Goal: Task Accomplishment & Management: Manage account settings

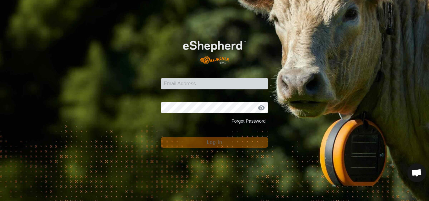
type input "[PERSON_NAME][EMAIL_ADDRESS][DOMAIN_NAME]"
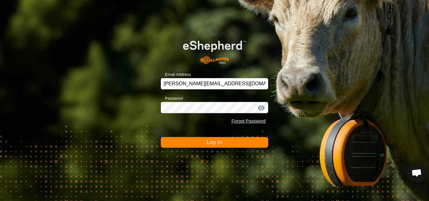
click at [216, 143] on span "Log In" at bounding box center [214, 142] width 15 height 5
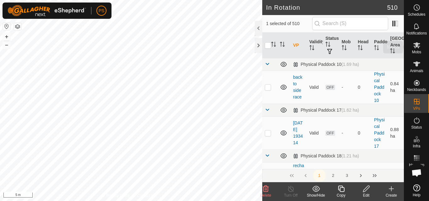
click at [414, 45] on icon at bounding box center [417, 45] width 8 height 8
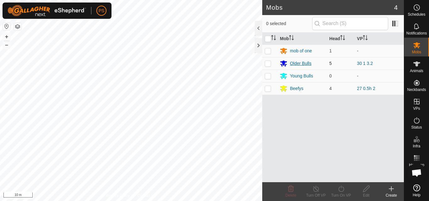
click at [297, 63] on div "Older Bulls" at bounding box center [300, 63] width 21 height 7
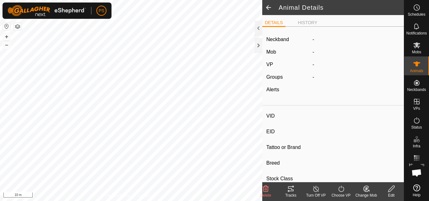
click at [288, 187] on icon at bounding box center [291, 188] width 6 height 5
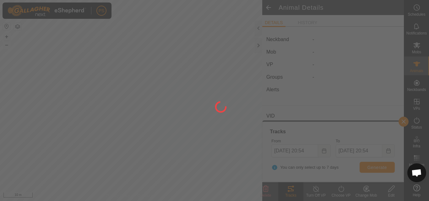
type input "2437"
type input "-"
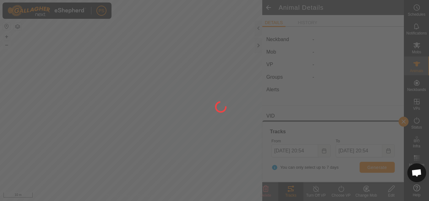
type input "0 kg"
type input "-"
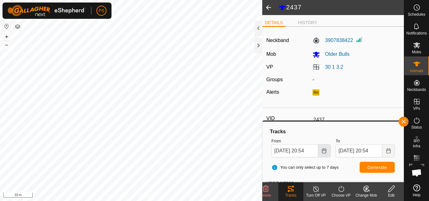
click at [324, 150] on icon "Choose Date" at bounding box center [324, 150] width 4 height 5
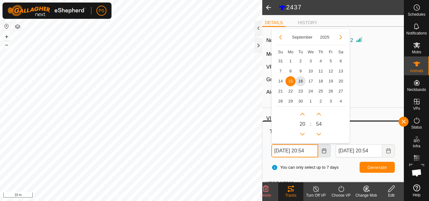
scroll to position [0, 3]
click at [303, 132] on button "Previous Hour" at bounding box center [302, 134] width 10 height 10
click at [304, 132] on span "Previous Hour" at bounding box center [304, 132] width 0 height 0
click at [300, 81] on span "16" at bounding box center [300, 81] width 10 height 10
type input "[DATE] 18:54"
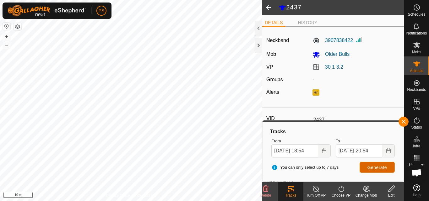
click at [379, 168] on span "Generate" at bounding box center [376, 167] width 19 height 5
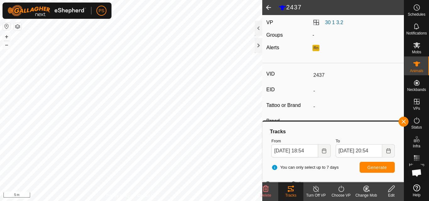
scroll to position [63, 0]
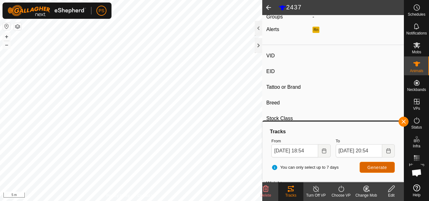
click at [379, 169] on span "Generate" at bounding box center [376, 167] width 19 height 5
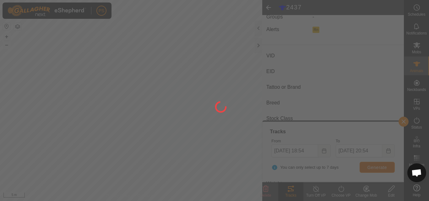
type input "2445"
type input "-"
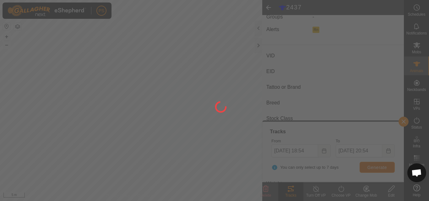
type input "0 kg"
type input "-"
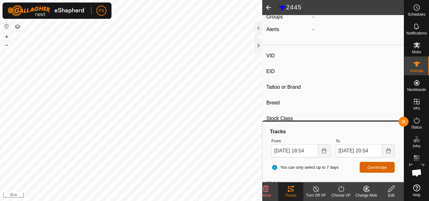
click at [380, 167] on span "Generate" at bounding box center [376, 167] width 19 height 5
type input "2237Maximo"
type input "-"
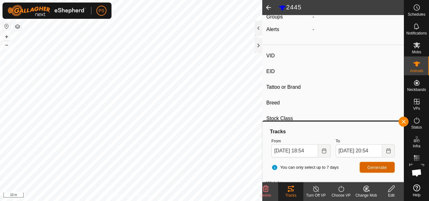
type input "-"
type input "0 kg"
type input "-"
click at [405, 119] on button "button" at bounding box center [403, 122] width 10 height 10
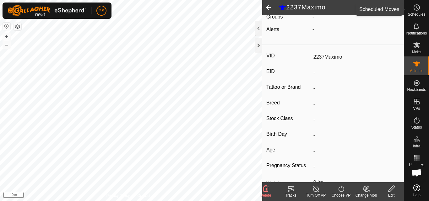
click at [417, 10] on circle at bounding box center [417, 8] width 6 height 6
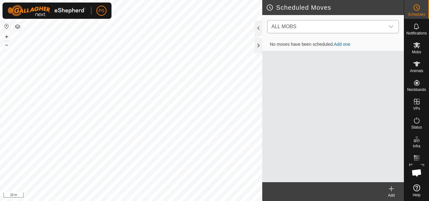
click at [392, 28] on icon "dropdown trigger" at bounding box center [390, 26] width 5 height 5
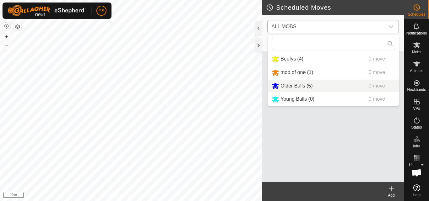
click at [287, 87] on li "Older Bulls (5) 0 move" at bounding box center [333, 86] width 131 height 13
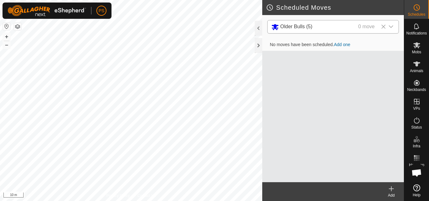
click at [342, 45] on link "Add one" at bounding box center [342, 44] width 16 height 5
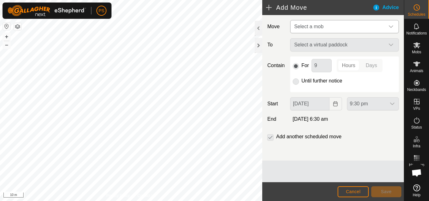
click at [392, 27] on icon "dropdown trigger" at bounding box center [390, 26] width 5 height 5
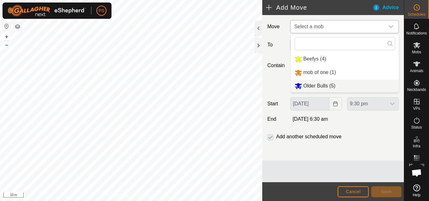
click at [318, 86] on li "Older Bulls (5)" at bounding box center [345, 86] width 108 height 13
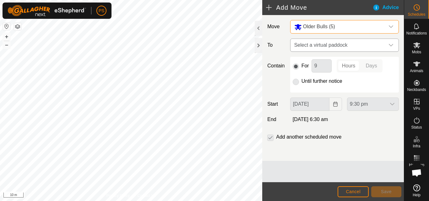
click at [389, 44] on icon "dropdown trigger" at bounding box center [390, 45] width 5 height 5
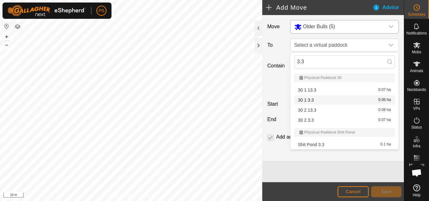
type input "3.3"
click at [311, 100] on li "30 1 3.3 0.06 ha" at bounding box center [344, 99] width 100 height 9
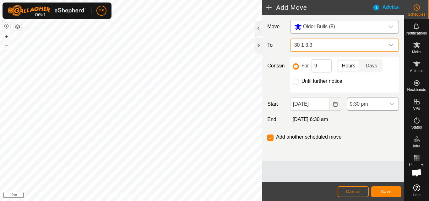
click at [393, 103] on icon "dropdown trigger" at bounding box center [392, 104] width 5 height 5
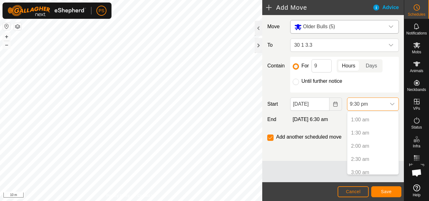
scroll to position [63, 0]
click at [366, 134] on p-selectitem "3:00 am" at bounding box center [372, 134] width 51 height 13
click at [334, 104] on icon "Choose Date" at bounding box center [335, 104] width 4 height 5
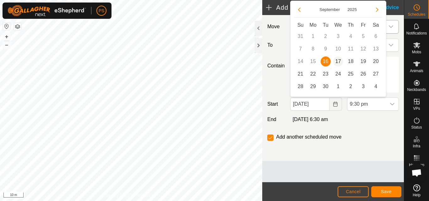
click at [339, 59] on span "17" at bounding box center [338, 62] width 10 height 10
type input "[DATE]"
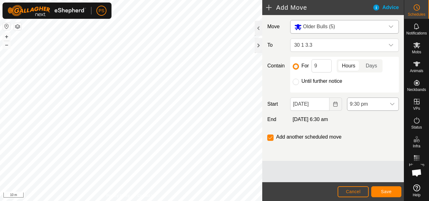
click at [392, 104] on icon "dropdown trigger" at bounding box center [392, 104] width 5 height 5
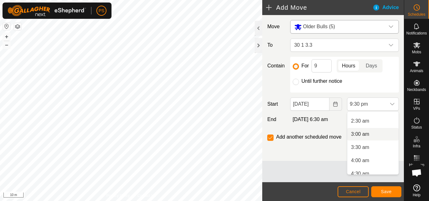
click at [361, 136] on li "3:00 am" at bounding box center [372, 134] width 51 height 13
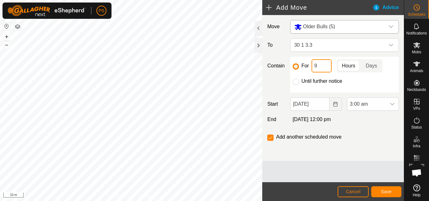
click at [318, 67] on input "9" at bounding box center [321, 65] width 20 height 13
click at [323, 67] on input "95" at bounding box center [321, 65] width 20 height 13
type input "9"
click at [364, 124] on div "Move Older Bulls (5) To 30 1 3.3 Contain For 9 Hours Days Until further notice …" at bounding box center [333, 88] width 142 height 146
click at [389, 191] on span "Save" at bounding box center [386, 191] width 11 height 5
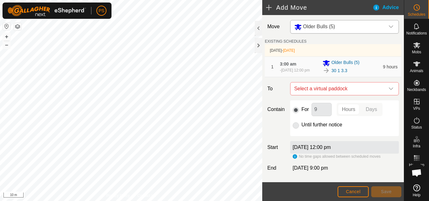
click at [389, 90] on icon "dropdown trigger" at bounding box center [391, 89] width 4 height 3
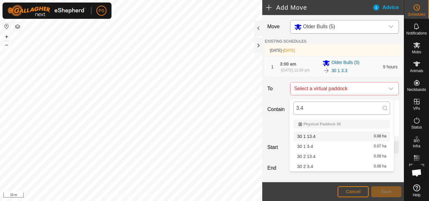
click at [295, 108] on input "3.4" at bounding box center [341, 108] width 97 height 13
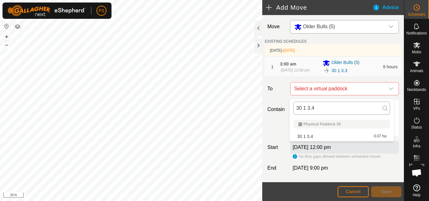
click at [317, 107] on input "30 1 3.4" at bounding box center [341, 108] width 97 height 13
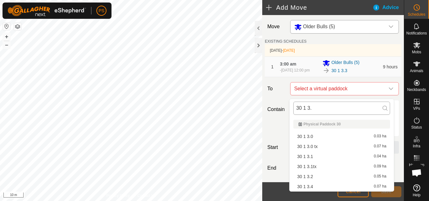
drag, startPoint x: 315, startPoint y: 108, endPoint x: 294, endPoint y: 108, distance: 21.0
click at [294, 108] on input "30 1 3." at bounding box center [341, 108] width 97 height 13
type input "30 1 3."
click at [311, 185] on li "30 1 3.4 0.07 ha" at bounding box center [341, 186] width 97 height 9
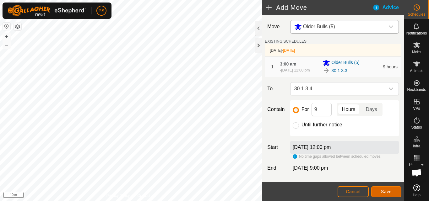
click at [386, 191] on span "Save" at bounding box center [386, 191] width 11 height 5
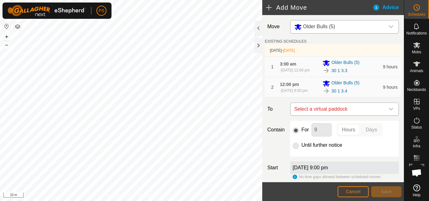
click at [388, 112] on icon "dropdown trigger" at bounding box center [390, 109] width 5 height 5
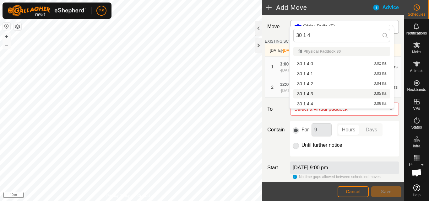
type input "30 1 4."
drag, startPoint x: 316, startPoint y: 37, endPoint x: 294, endPoint y: 36, distance: 22.9
click at [294, 36] on input "30 1 4." at bounding box center [341, 35] width 97 height 13
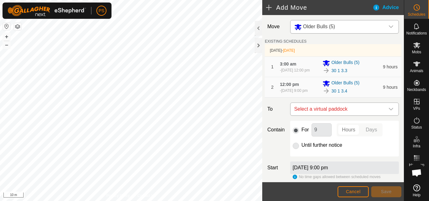
click at [388, 112] on icon "dropdown trigger" at bounding box center [390, 109] width 5 height 5
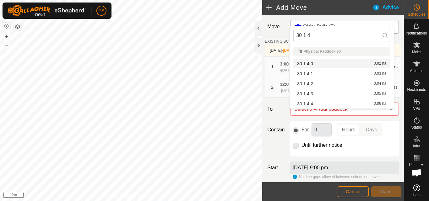
drag, startPoint x: 320, startPoint y: 34, endPoint x: 286, endPoint y: 35, distance: 33.6
click at [287, 35] on body "PS Schedules Notifications Mobs Animals Neckbands VPs Status Infra Heatmap Help…" at bounding box center [214, 100] width 429 height 201
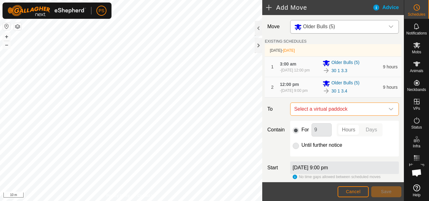
click at [356, 113] on span "Select a virtual paddock" at bounding box center [338, 109] width 93 height 13
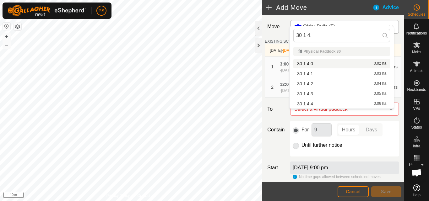
drag, startPoint x: 324, startPoint y: 35, endPoint x: 287, endPoint y: 34, distance: 37.7
click at [287, 34] on body "PS Schedules Notifications Mobs Animals Neckbands VPs Status Infra Heatmap Help…" at bounding box center [214, 100] width 429 height 201
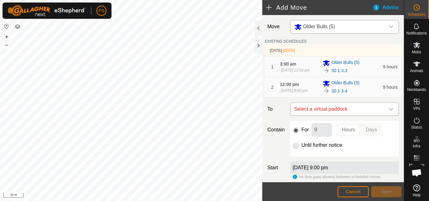
click at [385, 116] on div "dropdown trigger" at bounding box center [391, 109] width 13 height 13
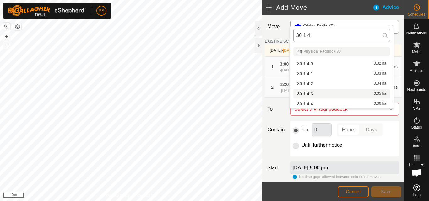
click at [318, 37] on input "30 1 4." at bounding box center [341, 35] width 97 height 13
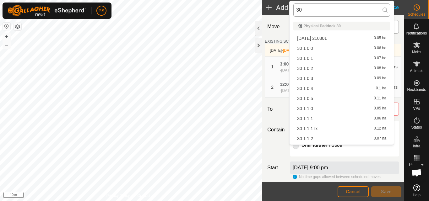
type input "3"
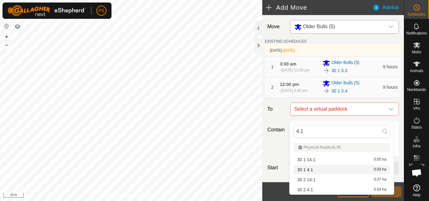
type input "4.1"
click at [312, 170] on li "30 1 4.1 0.03 ha" at bounding box center [341, 169] width 97 height 9
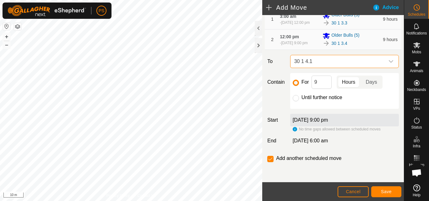
scroll to position [53, 0]
click at [388, 191] on span "Save" at bounding box center [386, 191] width 11 height 5
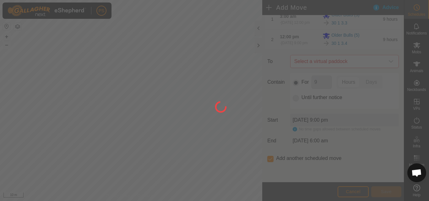
scroll to position [0, 0]
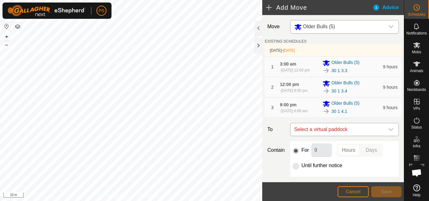
click at [388, 132] on icon "dropdown trigger" at bounding box center [390, 129] width 5 height 5
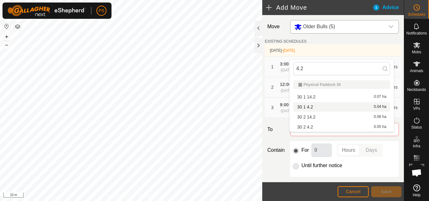
type input "4.2"
click at [309, 106] on li "30 1 4.2 0.04 ha" at bounding box center [341, 106] width 97 height 9
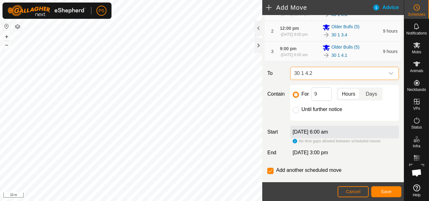
scroll to position [63, 0]
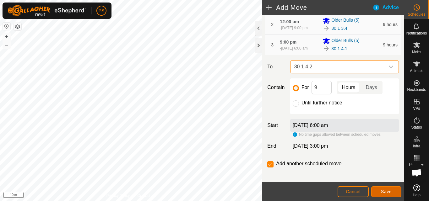
click at [389, 191] on span "Save" at bounding box center [386, 191] width 11 height 5
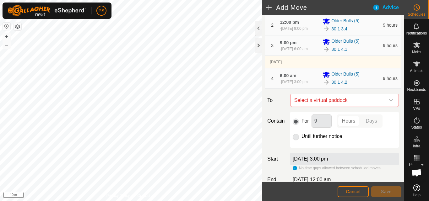
scroll to position [94, 0]
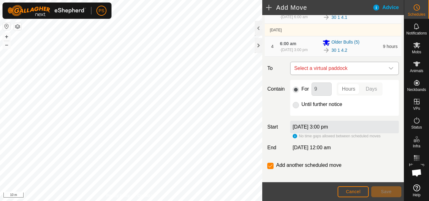
click at [388, 71] on icon "dropdown trigger" at bounding box center [390, 68] width 5 height 5
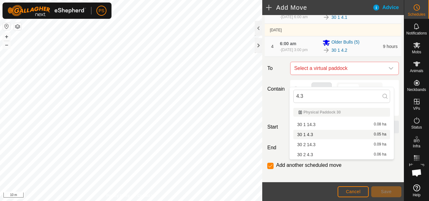
type input "4.3"
click at [310, 135] on span "30 1 4.3" at bounding box center [305, 134] width 16 height 4
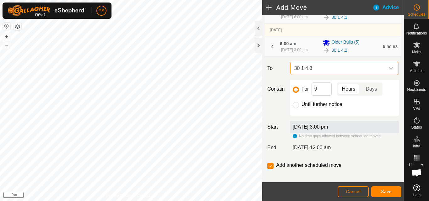
scroll to position [112, 0]
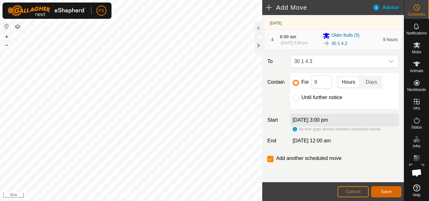
click at [386, 190] on span "Save" at bounding box center [386, 191] width 11 height 5
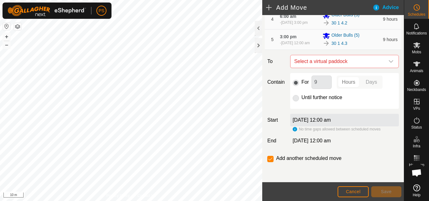
scroll to position [126, 0]
click at [365, 68] on span "Select a virtual paddock" at bounding box center [338, 61] width 93 height 13
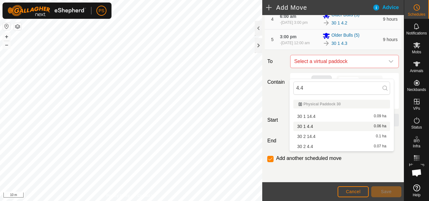
type input "4.4"
click at [310, 126] on li "30 1 4.4 0.06 ha" at bounding box center [341, 126] width 97 height 9
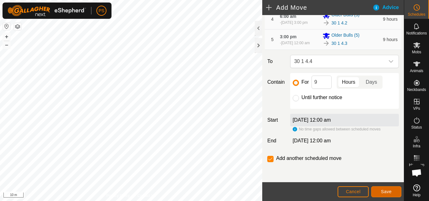
click at [386, 192] on span "Save" at bounding box center [386, 191] width 11 height 5
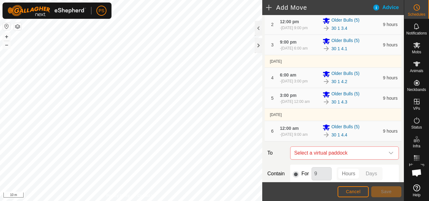
scroll to position [94, 0]
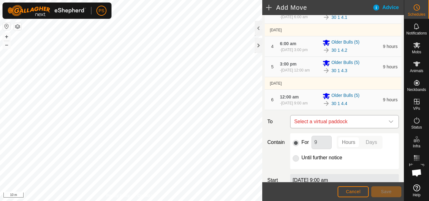
click at [388, 124] on icon "dropdown trigger" at bounding box center [390, 121] width 5 height 5
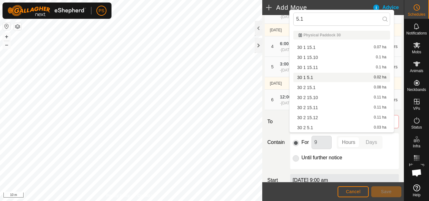
type input "5.1"
click at [311, 76] on li "30 1 5.1 0.02 ha" at bounding box center [341, 77] width 97 height 9
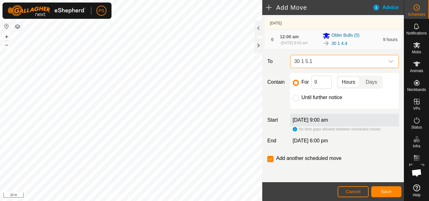
scroll to position [171, 0]
click at [388, 190] on span "Save" at bounding box center [386, 191] width 11 height 5
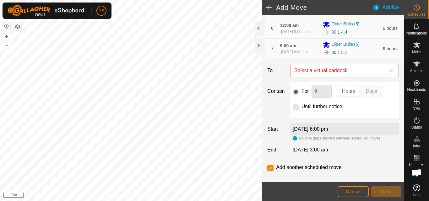
scroll to position [188, 0]
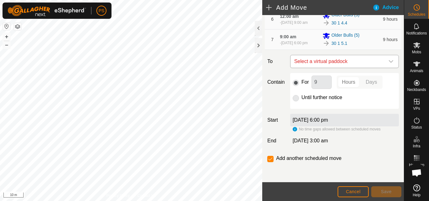
click at [388, 64] on icon "dropdown trigger" at bounding box center [390, 61] width 5 height 5
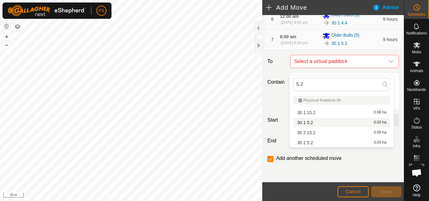
type input "5.2"
click at [312, 123] on li "30 1 5.2 0.03 ha" at bounding box center [341, 122] width 97 height 9
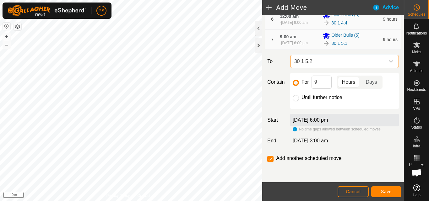
scroll to position [195, 0]
click at [387, 192] on span "Save" at bounding box center [386, 191] width 11 height 5
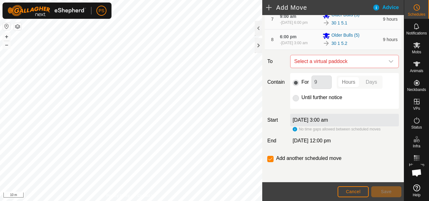
scroll to position [218, 0]
click at [388, 61] on icon "dropdown trigger" at bounding box center [390, 61] width 5 height 5
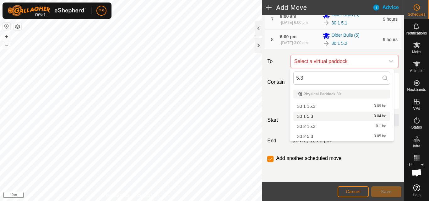
type input "5.3"
click at [311, 116] on li "30 1 5.3 0.04 ha" at bounding box center [341, 116] width 97 height 9
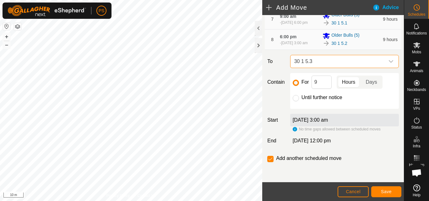
click at [350, 63] on span "30 1 5.3" at bounding box center [338, 61] width 93 height 13
click at [388, 62] on icon "dropdown trigger" at bounding box center [390, 61] width 5 height 5
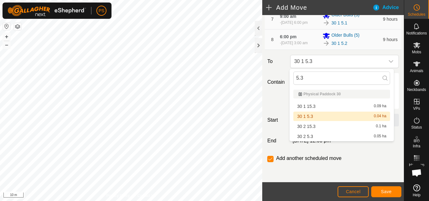
click at [312, 116] on li "30 1 5.3 0.04 ha" at bounding box center [341, 116] width 97 height 9
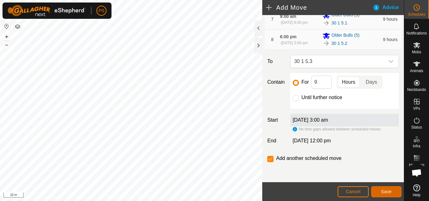
click at [387, 191] on span "Save" at bounding box center [386, 191] width 11 height 5
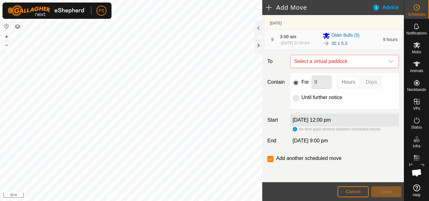
scroll to position [222, 0]
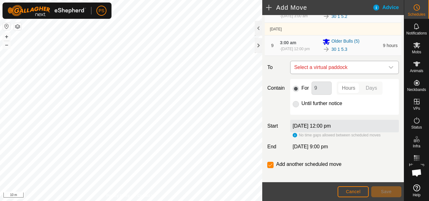
click at [388, 70] on icon "dropdown trigger" at bounding box center [390, 67] width 5 height 5
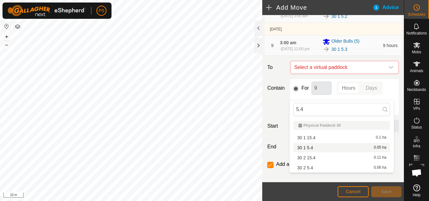
type input "5.4"
click at [311, 147] on li "30 1 5.4 0.05 ha" at bounding box center [341, 147] width 97 height 9
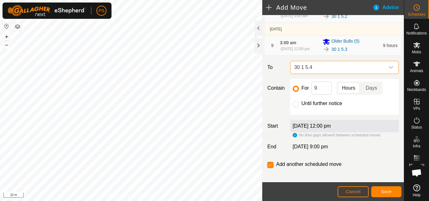
scroll to position [254, 0]
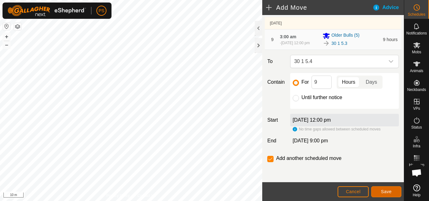
click at [385, 192] on span "Save" at bounding box center [386, 191] width 11 height 5
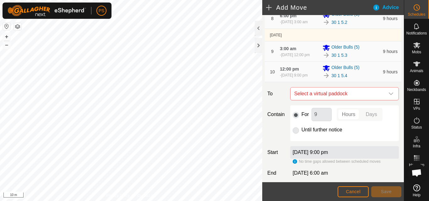
scroll to position [220, 0]
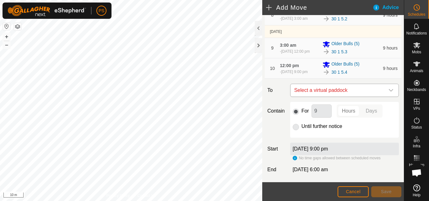
click at [388, 93] on icon "dropdown trigger" at bounding box center [390, 90] width 5 height 5
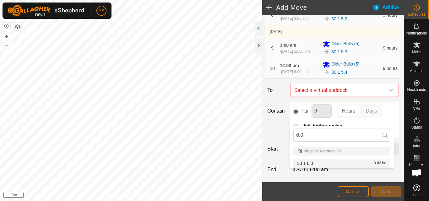
type input "6.0"
click at [310, 163] on li "30 1 6.0 0.02 ha" at bounding box center [341, 163] width 97 height 9
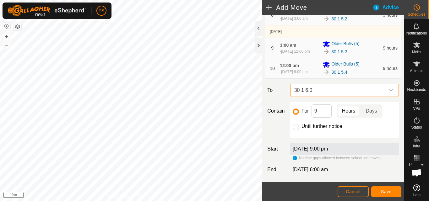
scroll to position [251, 0]
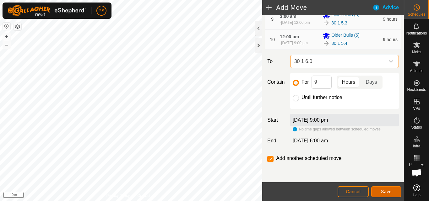
click at [388, 191] on span "Save" at bounding box center [386, 191] width 11 height 5
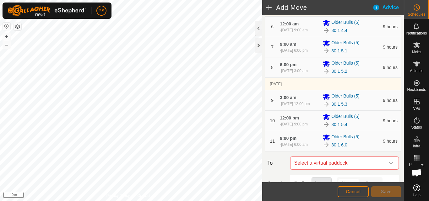
scroll to position [220, 0]
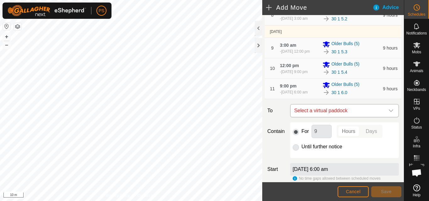
click at [388, 113] on icon "dropdown trigger" at bounding box center [390, 110] width 5 height 5
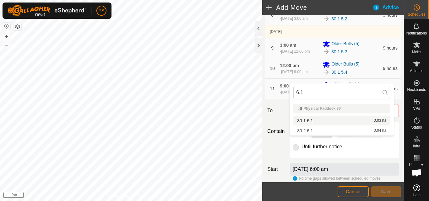
type input "6.1"
click at [312, 121] on li "30 1 6.1 0.03 ha" at bounding box center [341, 120] width 97 height 9
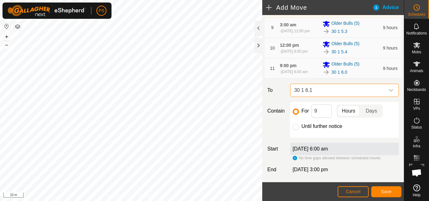
scroll to position [251, 0]
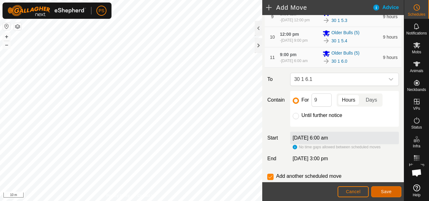
click at [387, 191] on span "Save" at bounding box center [386, 191] width 11 height 5
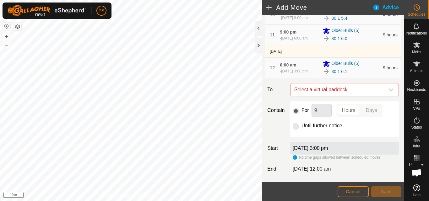
scroll to position [283, 0]
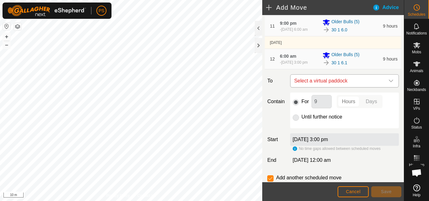
click at [388, 84] on icon "dropdown trigger" at bounding box center [390, 80] width 5 height 5
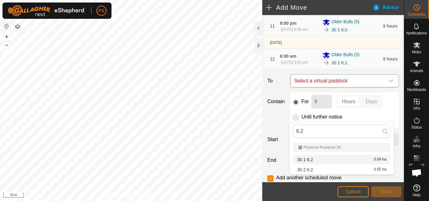
type input "6.2"
click at [310, 160] on li "30 1 6.2 0.04 ha" at bounding box center [341, 159] width 97 height 9
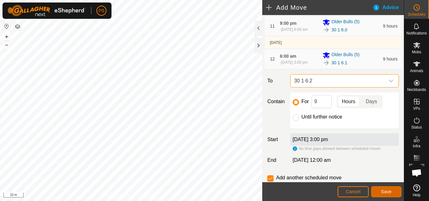
click at [386, 191] on span "Save" at bounding box center [386, 191] width 11 height 5
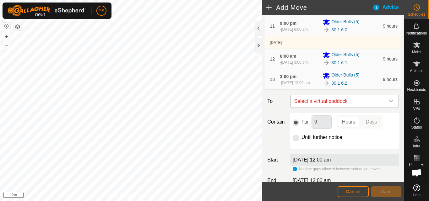
click at [388, 104] on icon "dropdown trigger" at bounding box center [390, 101] width 5 height 5
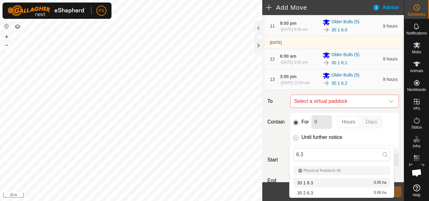
type input "6.3"
click at [311, 183] on li "30 1 6.3 0.05 ha" at bounding box center [341, 182] width 97 height 9
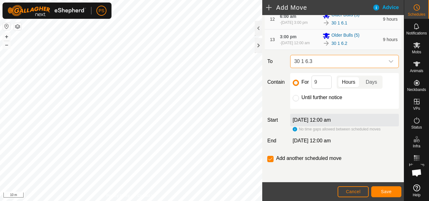
scroll to position [359, 0]
click at [386, 192] on span "Save" at bounding box center [386, 191] width 11 height 5
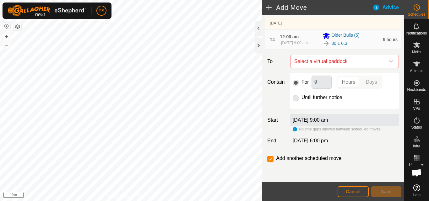
scroll to position [395, 0]
click at [386, 58] on div "dropdown trigger" at bounding box center [391, 61] width 13 height 13
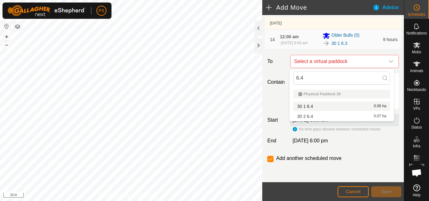
type input "6.4"
click at [311, 105] on li "30 1 6.4 0.06 ha" at bounding box center [341, 106] width 97 height 9
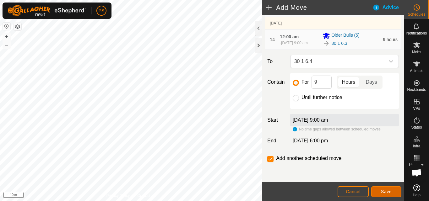
click at [389, 191] on span "Save" at bounding box center [386, 191] width 11 height 5
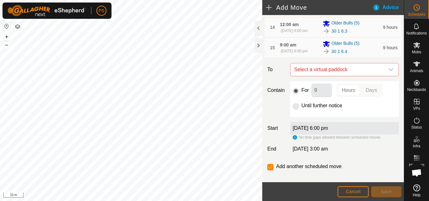
scroll to position [377, 0]
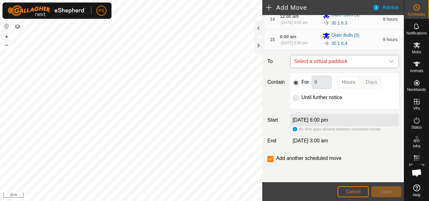
click at [388, 64] on icon "dropdown trigger" at bounding box center [390, 61] width 5 height 5
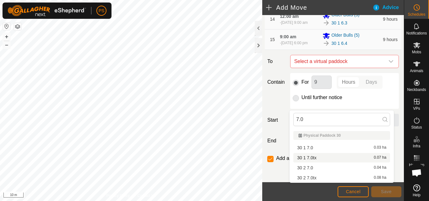
type input "7.0"
click at [314, 158] on li "30 1 7.0tx 0.07 ha" at bounding box center [341, 157] width 97 height 9
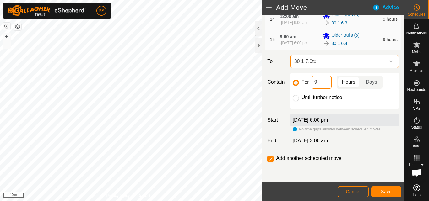
click at [326, 89] on input "9" at bounding box center [321, 82] width 20 height 13
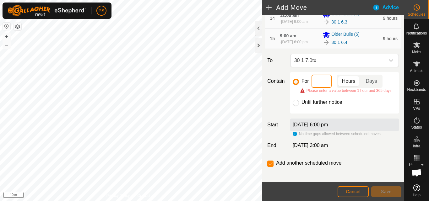
type input "4"
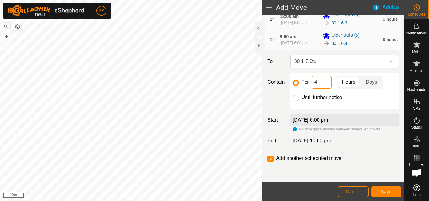
scroll to position [408, 0]
click at [387, 191] on span "Save" at bounding box center [386, 191] width 11 height 5
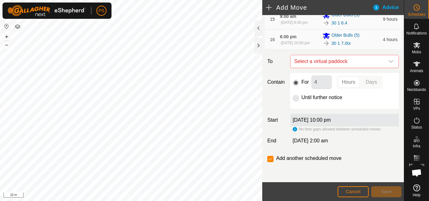
scroll to position [410, 0]
click at [388, 64] on icon "dropdown trigger" at bounding box center [390, 61] width 5 height 5
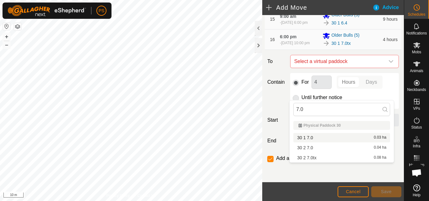
type input "7.0"
click at [312, 138] on li "30 1 7.0 0.03 ha" at bounding box center [341, 137] width 97 height 9
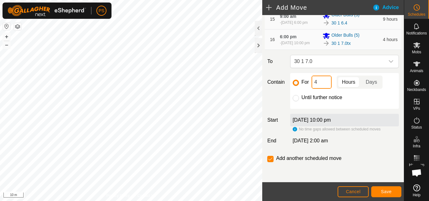
click at [324, 89] on input "4" at bounding box center [321, 82] width 20 height 13
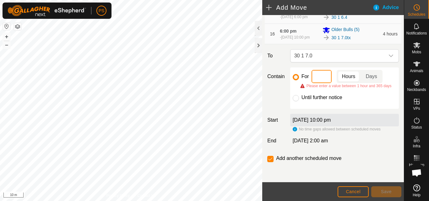
type input "5"
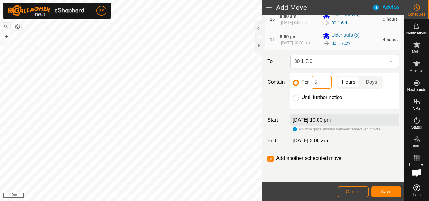
scroll to position [441, 0]
click at [387, 192] on span "Save" at bounding box center [386, 191] width 11 height 5
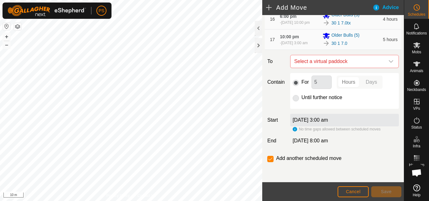
scroll to position [465, 0]
click at [389, 62] on icon "dropdown trigger" at bounding box center [391, 61] width 4 height 3
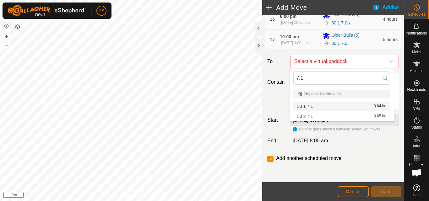
type input "7.1"
click at [310, 107] on li "30 1 7.1 0.04 ha" at bounding box center [341, 106] width 97 height 9
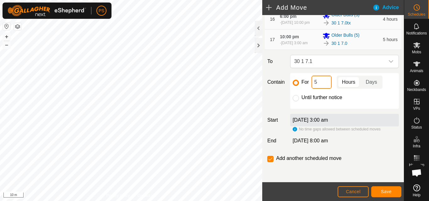
click at [322, 82] on input "5" at bounding box center [321, 82] width 20 height 13
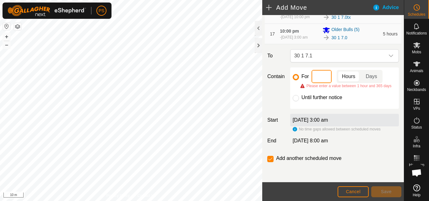
type input "9"
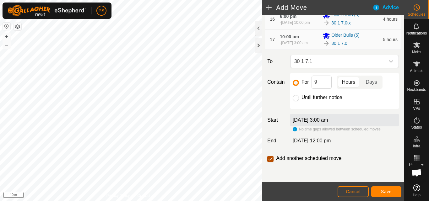
click at [271, 160] on input "checkbox" at bounding box center [270, 159] width 6 height 6
checkbox input "false"
click at [386, 195] on button "Save" at bounding box center [386, 191] width 30 height 11
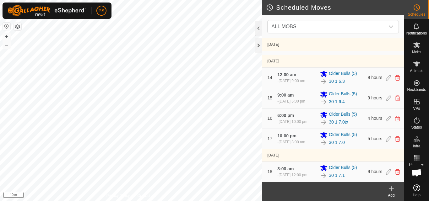
scroll to position [362, 0]
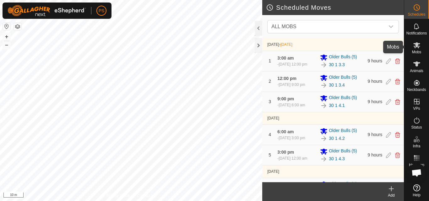
click at [416, 48] on icon at bounding box center [417, 45] width 8 height 8
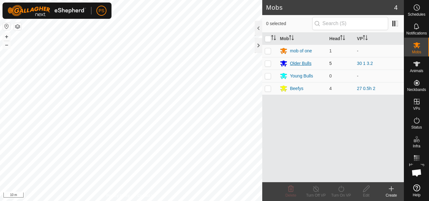
click at [297, 63] on div "Older Bulls" at bounding box center [300, 63] width 21 height 7
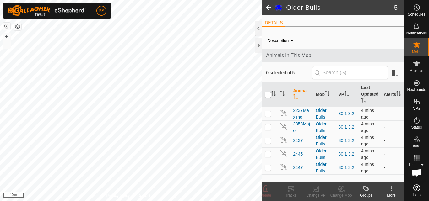
click at [267, 95] on input "checkbox" at bounding box center [268, 95] width 6 height 6
checkbox input "true"
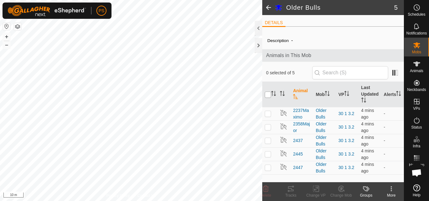
checkbox input "true"
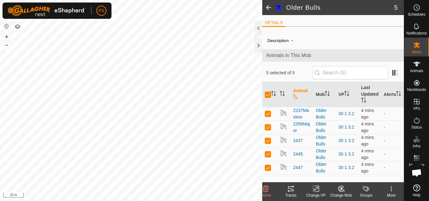
click at [391, 189] on icon at bounding box center [391, 188] width 1 height 1
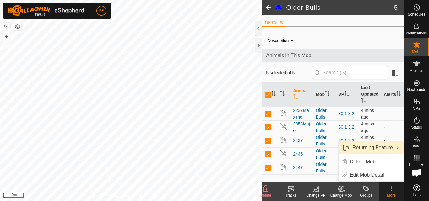
click at [379, 146] on link "Returning Feature" at bounding box center [370, 148] width 65 height 13
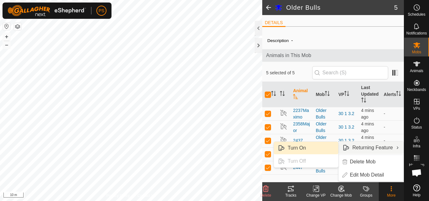
click at [295, 147] on link "Turn On" at bounding box center [306, 148] width 64 height 13
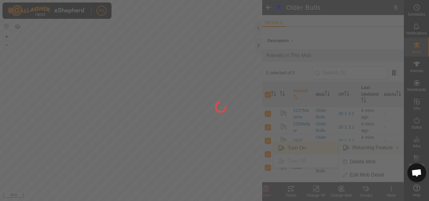
checkbox input "false"
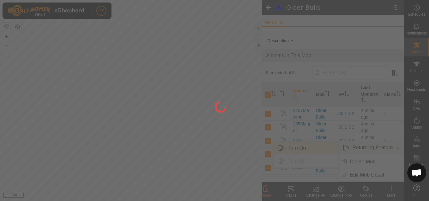
checkbox input "false"
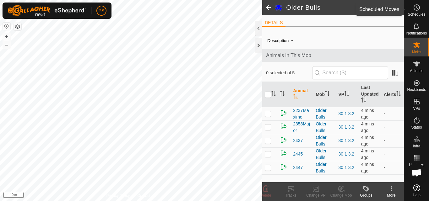
click at [418, 6] on icon at bounding box center [417, 8] width 8 height 8
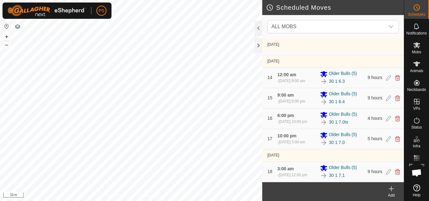
scroll to position [362, 0]
click at [391, 188] on icon at bounding box center [391, 189] width 0 height 4
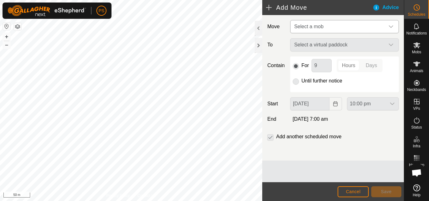
click at [389, 25] on icon "dropdown trigger" at bounding box center [390, 26] width 5 height 5
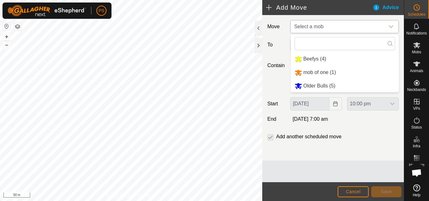
click at [316, 84] on li "Older Bulls (5)" at bounding box center [345, 86] width 108 height 13
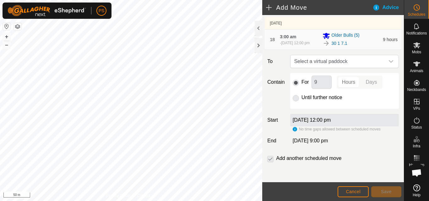
scroll to position [469, 0]
click at [388, 64] on icon "dropdown trigger" at bounding box center [390, 61] width 5 height 5
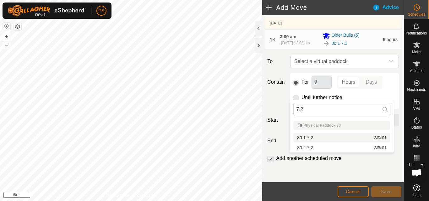
type input "7.2"
click at [312, 137] on li "30 1 7.2 0.05 ha" at bounding box center [341, 137] width 97 height 9
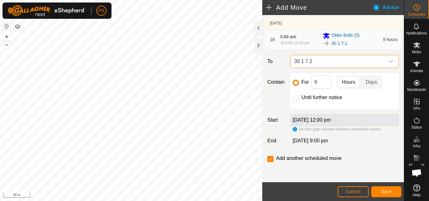
scroll to position [500, 0]
click at [383, 192] on span "Save" at bounding box center [386, 191] width 11 height 5
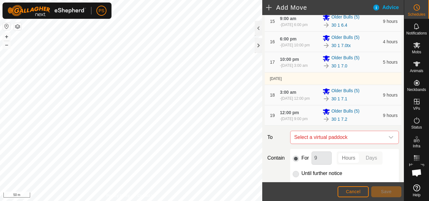
scroll to position [440, 0]
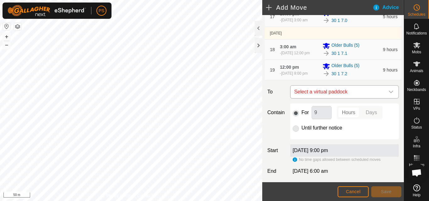
click at [388, 94] on icon "dropdown trigger" at bounding box center [390, 91] width 5 height 5
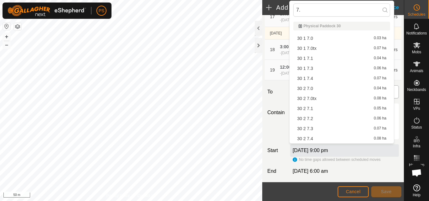
type input "7.3"
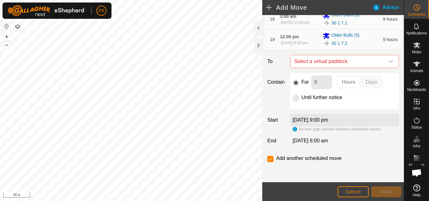
scroll to position [502, 0]
click at [388, 64] on icon "dropdown trigger" at bounding box center [390, 61] width 5 height 5
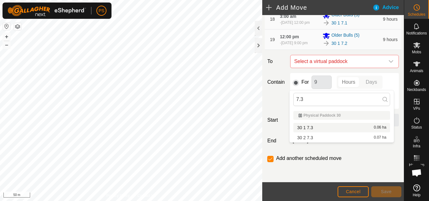
click at [309, 128] on li "30 1 7.3 0.06 ha" at bounding box center [341, 127] width 97 height 9
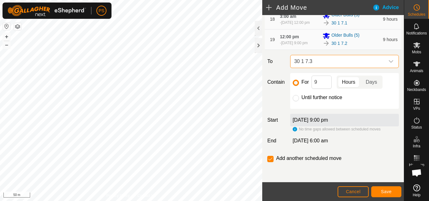
click at [379, 68] on span "30 1 7.3" at bounding box center [338, 61] width 93 height 13
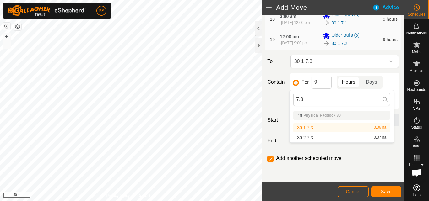
click at [311, 128] on li "30 1 7.3 0.06 ha" at bounding box center [341, 127] width 97 height 9
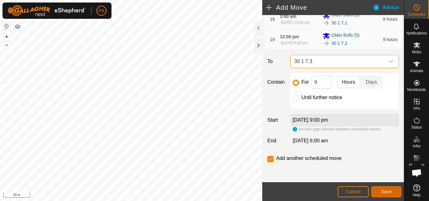
click at [387, 191] on span "Save" at bounding box center [386, 191] width 11 height 5
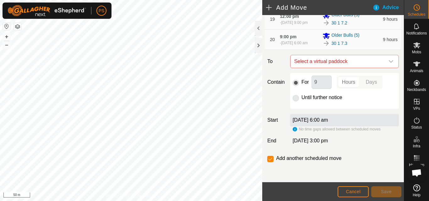
scroll to position [547, 0]
click at [356, 193] on span "Cancel" at bounding box center [353, 191] width 15 height 5
